Goal: Task Accomplishment & Management: Complete application form

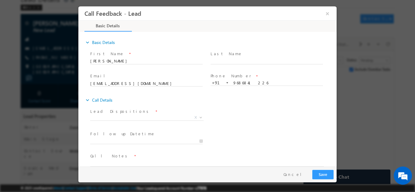
scroll to position [10, 0]
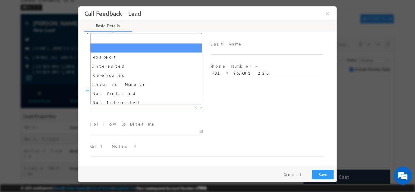
click at [110, 108] on span "X" at bounding box center [146, 108] width 113 height 6
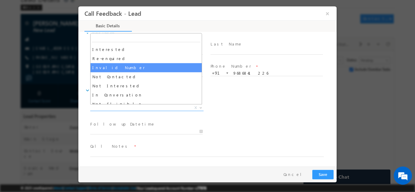
scroll to position [30, 0]
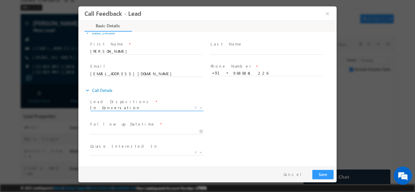
click at [112, 108] on span "In Conversation" at bounding box center [139, 107] width 99 height 5
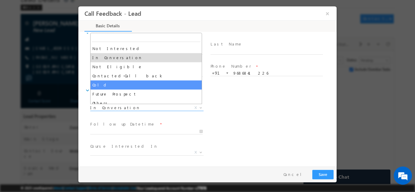
scroll to position [58, 0]
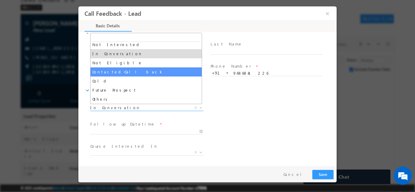
select select "Contacted-Call back"
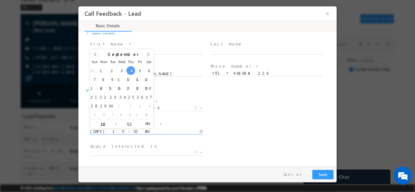
click at [119, 133] on input "04/09/2025 10:52 AM" at bounding box center [146, 131] width 112 height 6
type input "05/09/2025 10:52 AM"
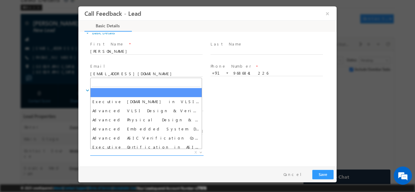
click at [133, 154] on span "X" at bounding box center [146, 152] width 113 height 6
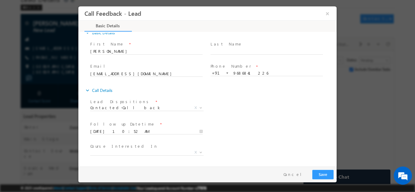
click at [281, 124] on div "Follow up Datetime * 05/09/2025 10:52 AM Program Type * Long Term Short Term X" at bounding box center [212, 131] width 247 height 22
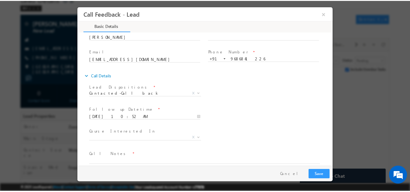
scroll to position [32, 0]
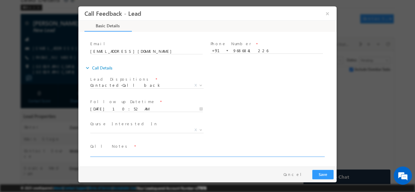
click at [127, 152] on textarea at bounding box center [206, 153] width 233 height 7
type textarea "2026 gonna pass out suggested him for IIT Roorkee program he will get back to u…"
click at [321, 177] on button "Save" at bounding box center [322, 174] width 21 height 9
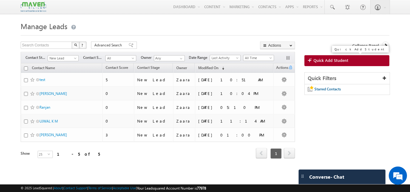
click at [334, 61] on span "Quick Add Student" at bounding box center [331, 60] width 35 height 5
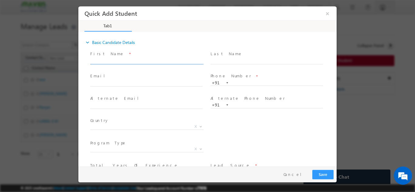
click at [114, 62] on input "text" at bounding box center [146, 61] width 112 height 6
paste input "Supritha S supretha.iw@gmail.com 7829107314"
click at [121, 51] on span "First Name *" at bounding box center [146, 53] width 112 height 7
click at [133, 59] on input "Supritha S supretha.iw@gmail.com 7829107314" at bounding box center [146, 61] width 112 height 6
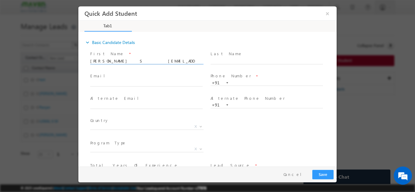
drag, startPoint x: 117, startPoint y: 62, endPoint x: 157, endPoint y: 62, distance: 40.4
click at [157, 62] on input "Supritha S supretha.iw@gmail.com 7829107314" at bounding box center [146, 61] width 112 height 6
type input "Supritha S 7829107314"
click at [143, 82] on input "text" at bounding box center [146, 83] width 112 height 6
paste input "supretha.iw@gmail.com"
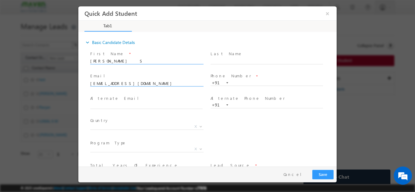
type input "supretha.iw@gmail.com"
click at [139, 59] on input "Supritha S 7829107314" at bounding box center [146, 61] width 112 height 6
type input "Supritha S"
click at [231, 82] on input "text" at bounding box center [266, 83] width 112 height 6
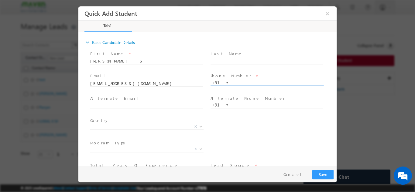
paste input "7829107314"
type input "7829107314"
click at [214, 93] on div "Phone Number * +91-7829107314 7829107314 +91" at bounding box center [269, 83] width 120 height 22
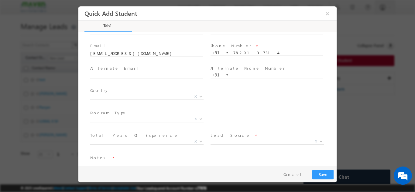
scroll to position [30, 0]
click at [119, 98] on span "X" at bounding box center [146, 96] width 113 height 6
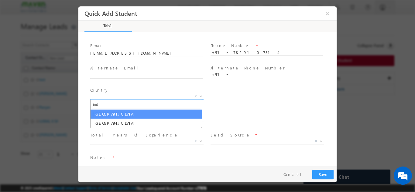
type input "ind"
select select "[GEOGRAPHIC_DATA]"
select select
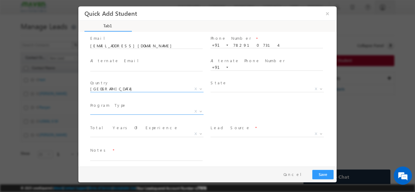
scroll to position [42, 0]
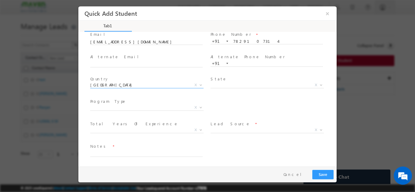
click at [162, 112] on span at bounding box center [146, 114] width 112 height 7
click at [162, 109] on span "X" at bounding box center [146, 107] width 113 height 6
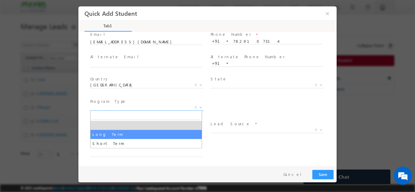
select select "Long Term"
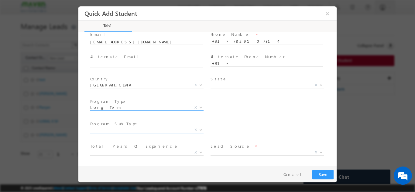
scroll to position [64, 0]
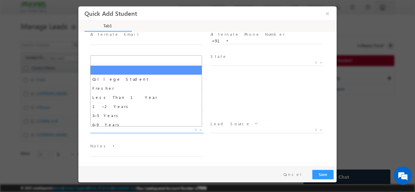
click at [114, 131] on span "X" at bounding box center [146, 130] width 113 height 6
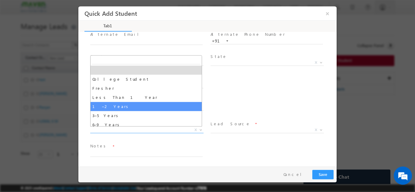
scroll to position [21, 0]
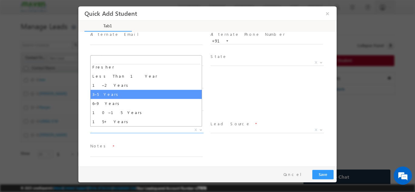
select select "3–5 Years"
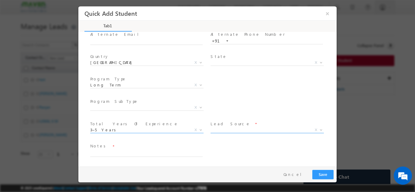
click at [230, 133] on span "X" at bounding box center [266, 131] width 113 height 6
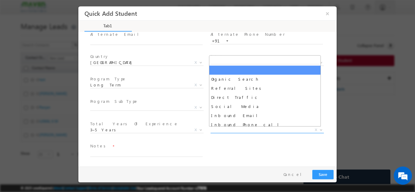
click at [231, 128] on span "X" at bounding box center [266, 130] width 113 height 6
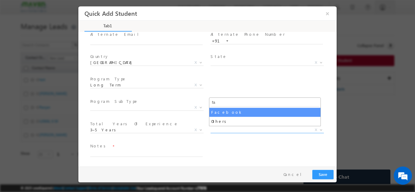
type input "fa"
select select "Facebook"
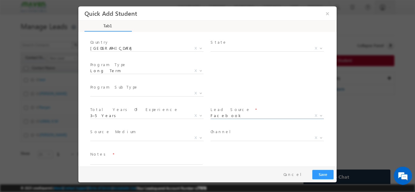
scroll to position [86, 0]
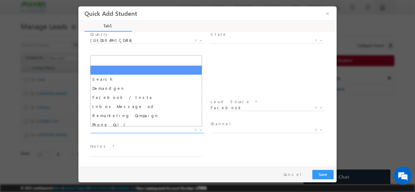
click at [109, 131] on span "X" at bounding box center [146, 130] width 113 height 6
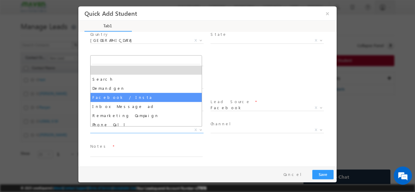
select select "Facebook / Insta"
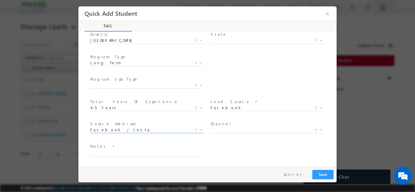
drag, startPoint x: 102, startPoint y: 160, endPoint x: 102, endPoint y: 154, distance: 6.1
click at [102, 159] on span at bounding box center [146, 159] width 112 height 7
click at [103, 153] on textarea at bounding box center [146, 153] width 112 height 7
type textarea "Lead added"
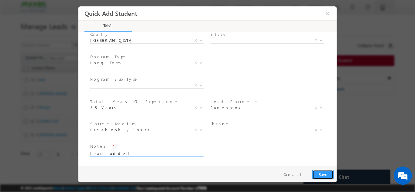
click at [331, 177] on button "Save" at bounding box center [322, 174] width 21 height 9
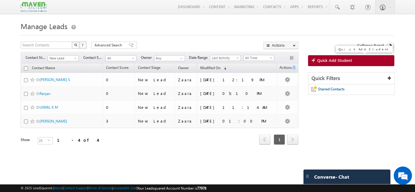
click at [343, 63] on span "Quick Add Student" at bounding box center [334, 60] width 35 height 5
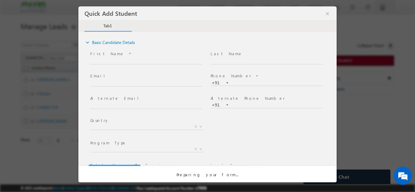
scroll to position [0, 0]
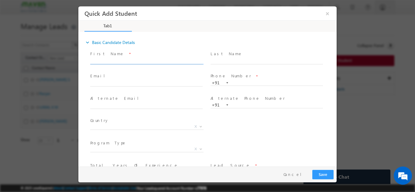
click at [131, 63] on input "text" at bounding box center [146, 61] width 112 height 6
paste input "Druva Kumar druvakumar.cg@gmail.com 9481191740"
click at [175, 61] on input "Druva Kumar druvakumar.cg@gmail.com 9481191740" at bounding box center [146, 61] width 112 height 6
type input "Druva Kumar druvakumar.cg@gmail.com"
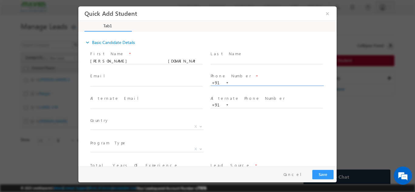
click at [263, 82] on input "text" at bounding box center [266, 83] width 112 height 6
paste input "9481191740"
type input "9481191740"
drag, startPoint x: 117, startPoint y: 61, endPoint x: 165, endPoint y: 60, distance: 47.7
click at [165, 60] on input "Druva Kumar druvakumar.cg@gmail.com" at bounding box center [146, 61] width 112 height 6
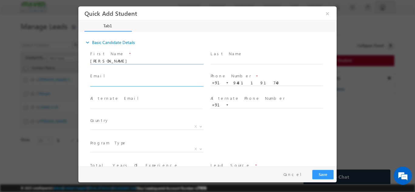
type input "Druva Kumar"
click at [143, 83] on input "text" at bounding box center [146, 83] width 112 height 6
paste input "druvakumar.cg@gmail.com"
type input "druvakumar.cg@gmail.com"
click at [110, 126] on span "X" at bounding box center [146, 127] width 113 height 6
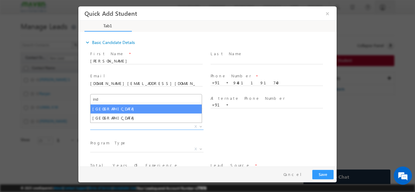
type input "ind"
select select "India"
select select
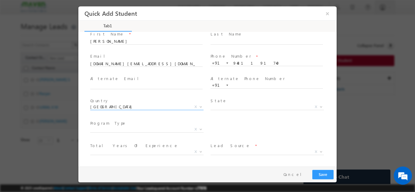
scroll to position [42, 0]
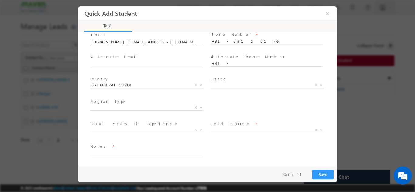
click at [126, 101] on span "Program Type *" at bounding box center [146, 101] width 112 height 7
click at [124, 106] on span "X" at bounding box center [146, 107] width 113 height 6
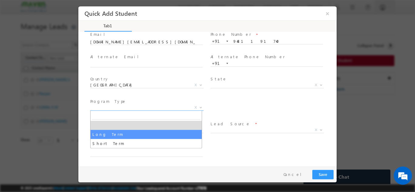
select select "Long Term"
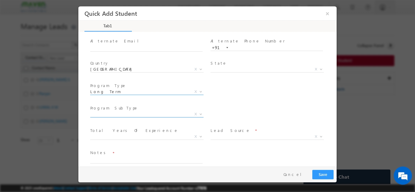
scroll to position [64, 0]
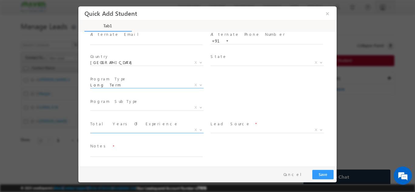
click at [123, 131] on span "X" at bounding box center [146, 130] width 113 height 6
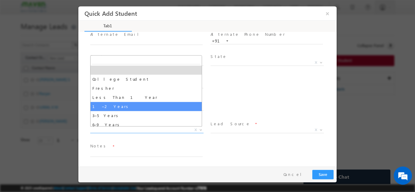
scroll to position [21, 0]
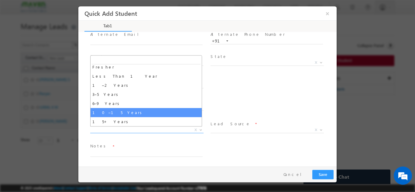
select select "10–15 Years"
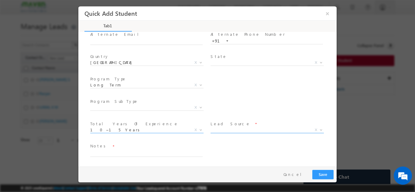
click at [240, 130] on span "X" at bounding box center [266, 130] width 113 height 6
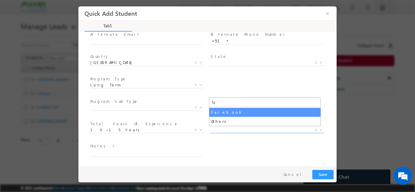
type input "fa"
select select "Facebook"
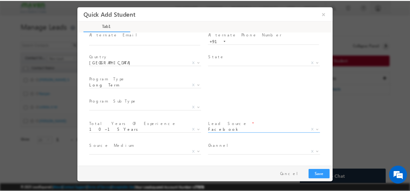
scroll to position [86, 0]
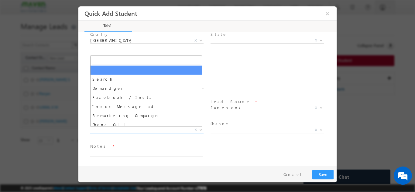
click at [102, 132] on span "X" at bounding box center [146, 130] width 113 height 6
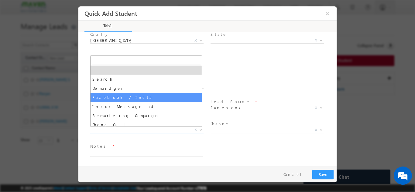
select select "Facebook / Insta"
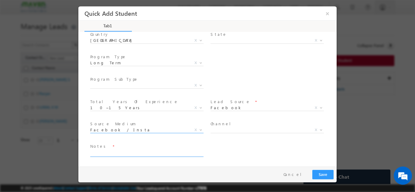
click at [132, 156] on textarea at bounding box center [146, 153] width 112 height 7
type textarea "Lead added"
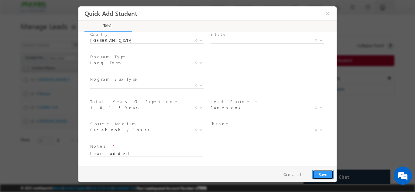
click at [325, 172] on button "Save" at bounding box center [322, 174] width 21 height 9
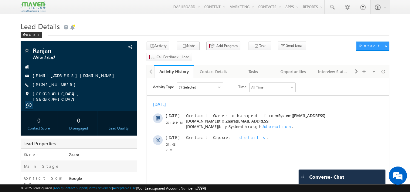
click at [158, 28] on h1 "Lead Details" at bounding box center [205, 26] width 369 height 12
click at [254, 68] on div "Tasks" at bounding box center [253, 71] width 29 height 7
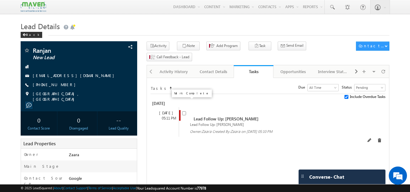
click at [182, 111] on input "checkbox" at bounding box center [184, 113] width 4 height 4
checkbox input "false"
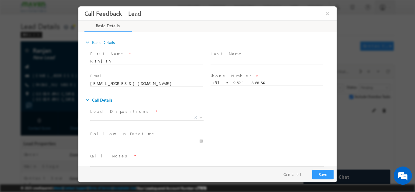
scroll to position [10, 0]
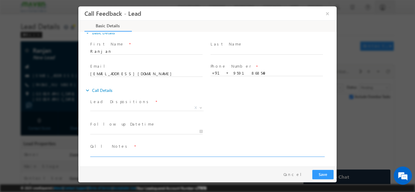
click at [149, 152] on textarea at bounding box center [206, 153] width 233 height 7
type textarea "2"
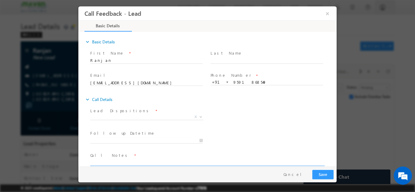
scroll to position [0, 0]
click at [124, 119] on span "X" at bounding box center [146, 117] width 113 height 6
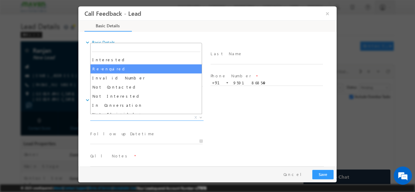
scroll to position [30, 0]
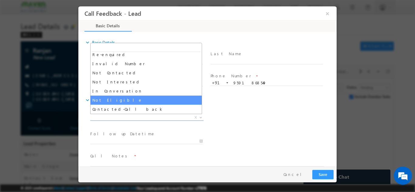
select select "Not Eligible"
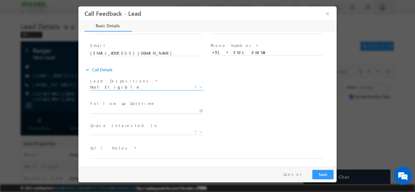
type input "04/09/2025 12:21 PM"
click at [117, 113] on input "04/09/2025 12:21 PM" at bounding box center [146, 111] width 112 height 6
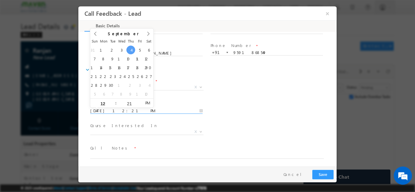
click at [243, 119] on div "Follow up Datetime * 04/09/2025 12:21 PM Program Type * Long Term Short Term X" at bounding box center [212, 110] width 247 height 22
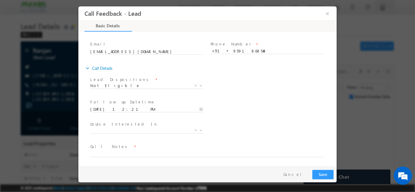
scroll to position [32, 0]
click at [117, 152] on textarea at bounding box center [206, 153] width 233 height 7
type textarea "From Mechanical background and not interested in IIT Roorkee as 2027 gonna pas …"
click at [317, 173] on button "Save" at bounding box center [322, 174] width 21 height 9
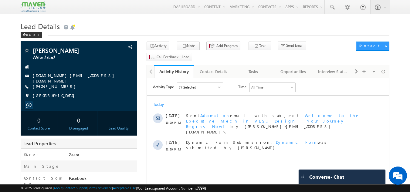
click at [124, 21] on h1 "Lead Details" at bounding box center [205, 26] width 369 height 12
click at [103, 25] on h1 "Lead Details" at bounding box center [205, 26] width 369 height 12
click at [254, 68] on div "Tasks" at bounding box center [253, 71] width 29 height 7
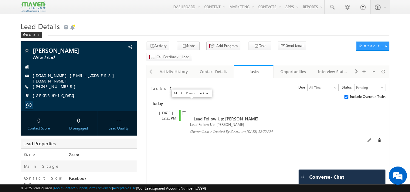
click at [185, 111] on input "checkbox" at bounding box center [184, 113] width 4 height 4
checkbox input "false"
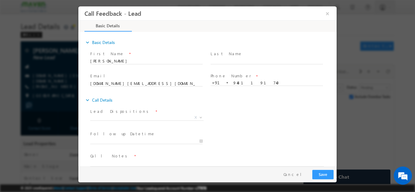
scroll to position [10, 0]
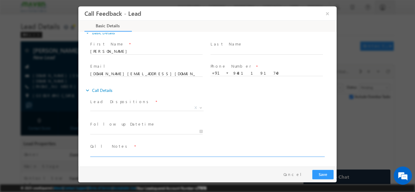
click at [130, 154] on textarea at bounding box center [206, 153] width 233 height 7
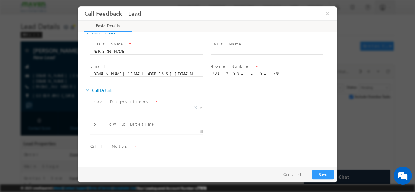
click at [130, 154] on textarea at bounding box center [206, 153] width 233 height 7
click at [169, 151] on textarea at bounding box center [206, 153] width 233 height 7
paste textarea "Lead Added in LSQ / Looking for Job not interested for any program"
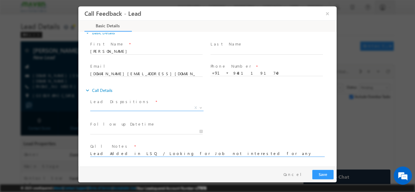
type textarea "Lead Added in LSQ / Looking for Job not interested for any program"
click at [130, 109] on span "X" at bounding box center [146, 108] width 113 height 6
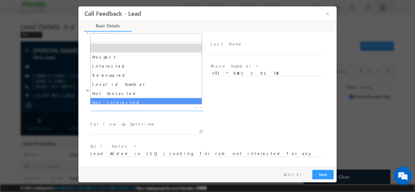
select select "Not Interested"
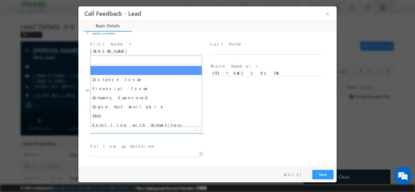
click at [130, 130] on span "X" at bounding box center [146, 130] width 113 height 6
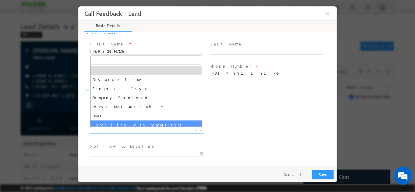
click at [256, 108] on div "Lead Dispositions * Prospect Interested Re-enquired Invalid Number Not Contacte…" at bounding box center [212, 108] width 247 height 22
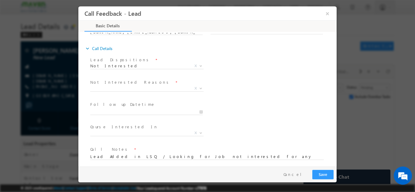
scroll to position [55, 0]
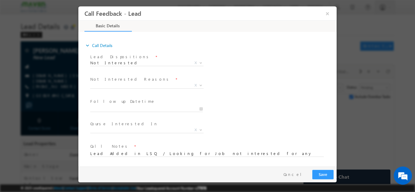
click at [107, 87] on span "X" at bounding box center [146, 85] width 113 height 6
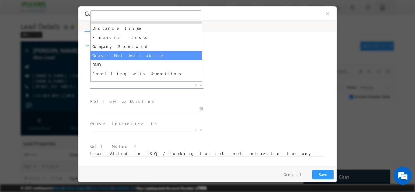
scroll to position [12, 0]
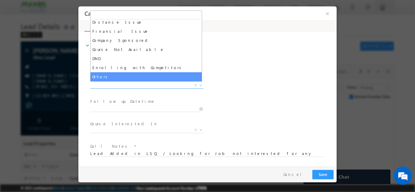
select select "Others"
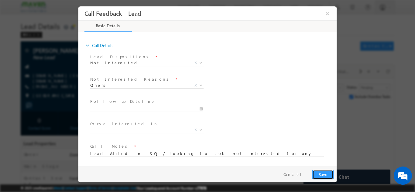
click at [322, 176] on button "Save" at bounding box center [322, 174] width 21 height 9
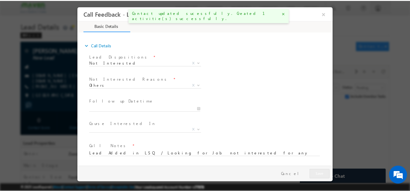
scroll to position [0, 0]
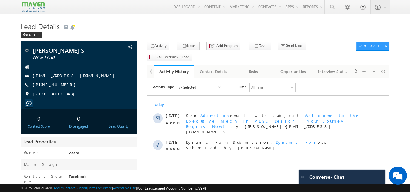
click at [132, 29] on h1 "Lead Details" at bounding box center [205, 26] width 369 height 12
click at [51, 76] on link "[EMAIL_ADDRESS][DOMAIN_NAME]" at bounding box center [75, 75] width 84 height 5
click at [258, 68] on div "Tasks" at bounding box center [253, 71] width 29 height 7
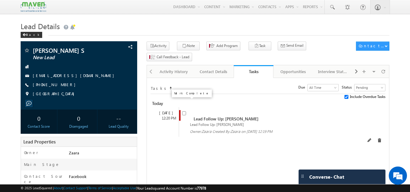
click at [182, 111] on input "checkbox" at bounding box center [184, 113] width 4 height 4
checkbox input "false"
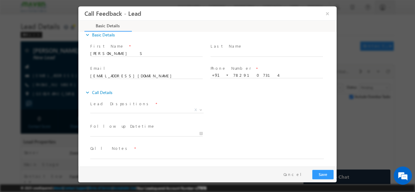
scroll to position [10, 0]
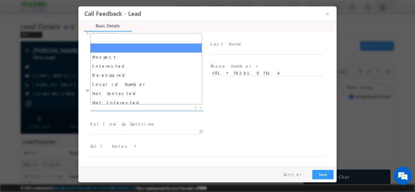
click at [109, 107] on span "X" at bounding box center [146, 108] width 113 height 6
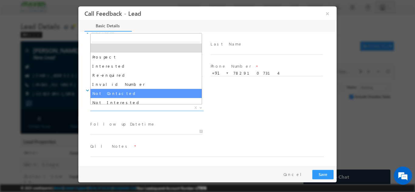
select select "Not Contacted"
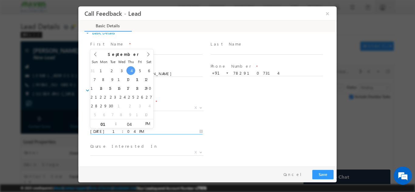
click at [123, 131] on input "04/09/2025 1:04 PM" at bounding box center [146, 131] width 112 height 6
type input "11/09/2025 1:04 PM"
click at [256, 125] on div "Follow up Datetime * 11/09/2025 1:04 PM Program Type * Long Term Short Term X" at bounding box center [212, 131] width 247 height 22
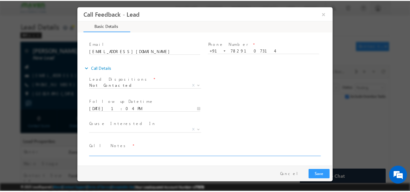
scroll to position [0, 0]
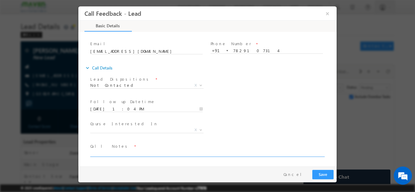
click at [117, 151] on textarea at bounding box center [206, 153] width 233 height 7
type textarea "NPU"
click at [327, 175] on button "Save" at bounding box center [322, 174] width 21 height 9
